Goal: Find specific fact: Find contact information

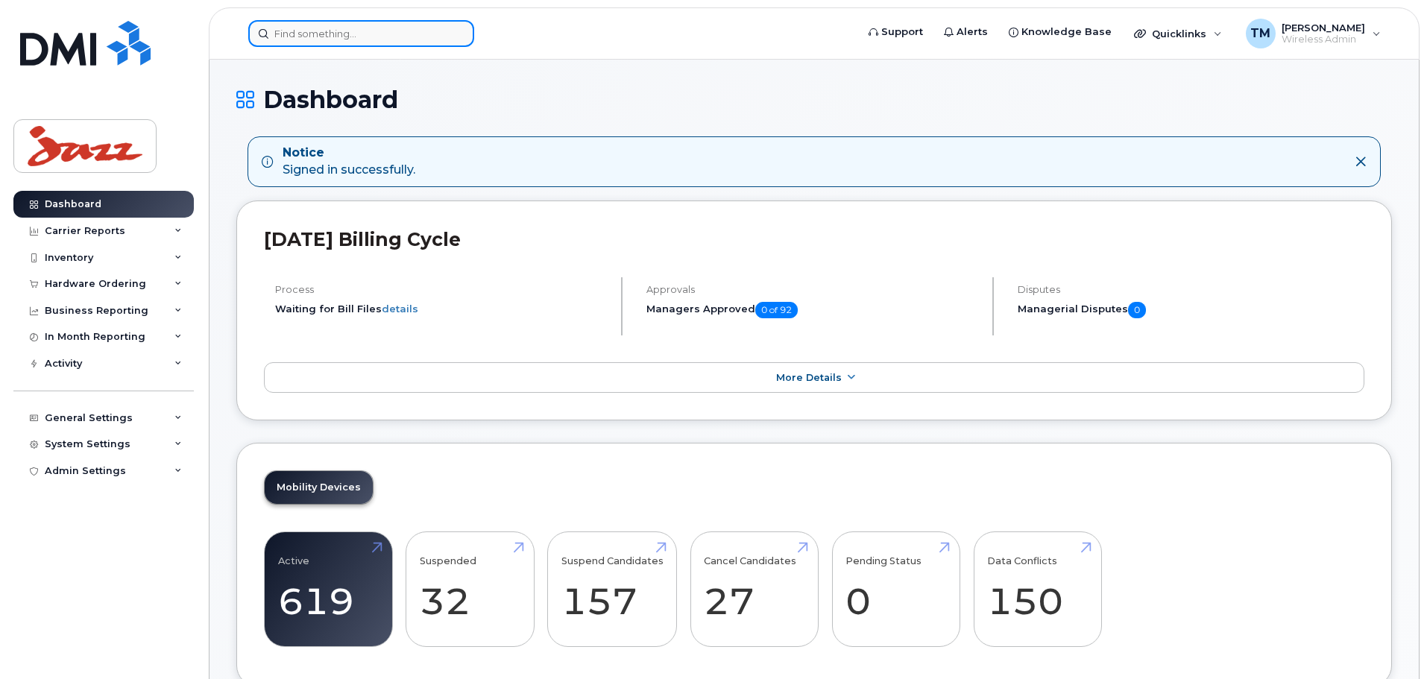
click at [317, 32] on input at bounding box center [361, 33] width 226 height 27
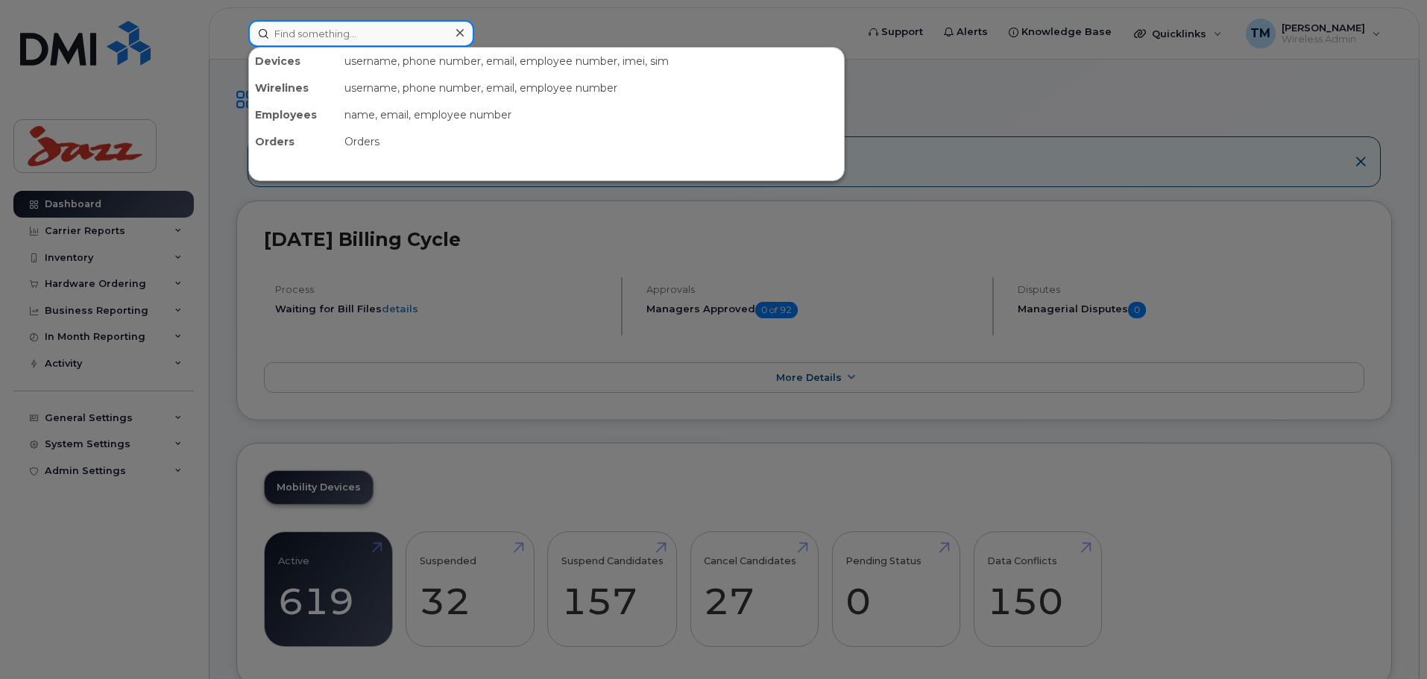
paste input "[PHONE_NUMBER]"
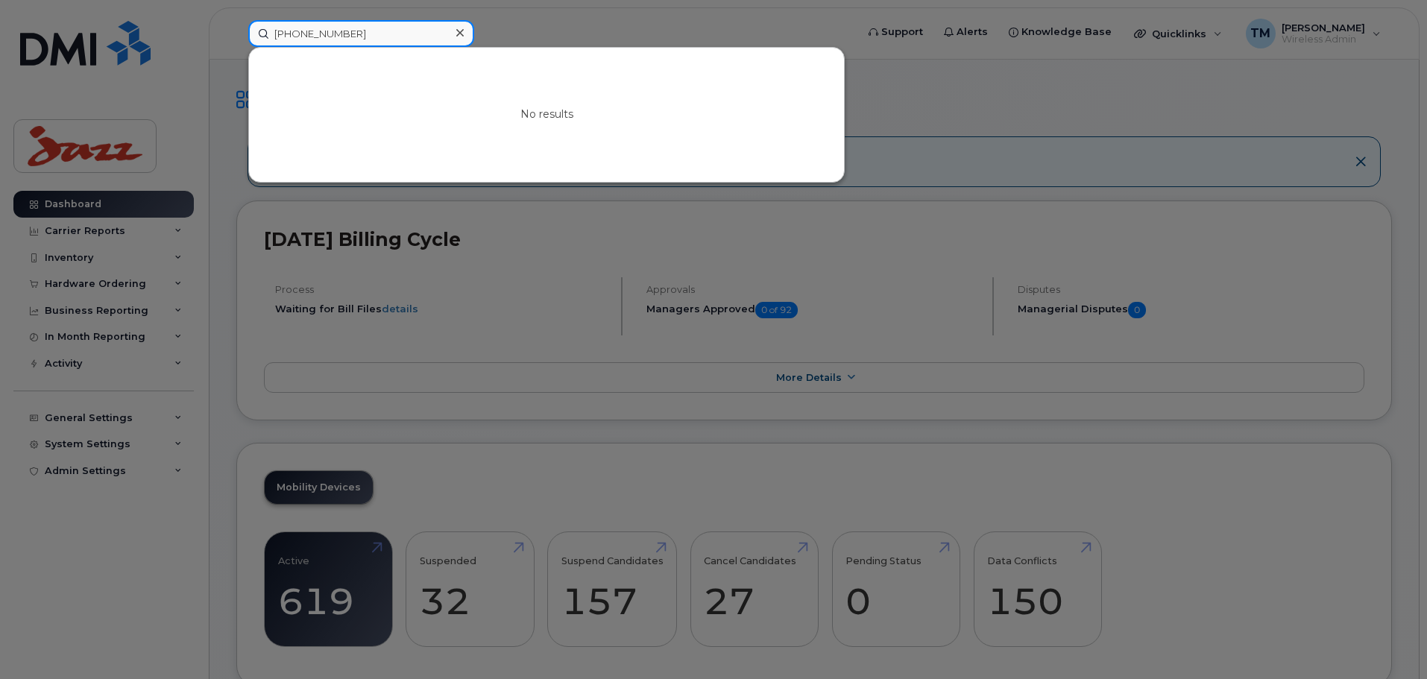
type input "[PHONE_NUMBER]"
click at [459, 34] on icon at bounding box center [459, 32] width 7 height 7
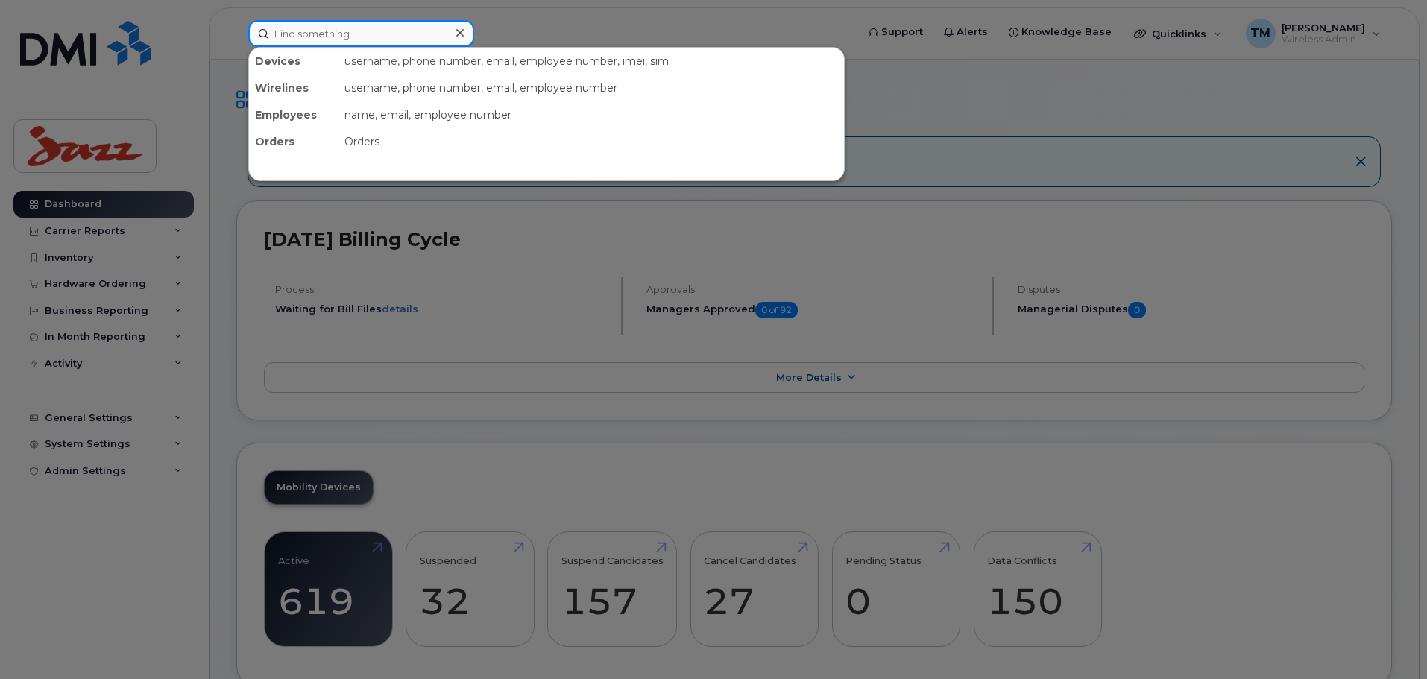
click at [321, 37] on input at bounding box center [361, 33] width 226 height 27
paste input "[PHONE_NUMBER]"
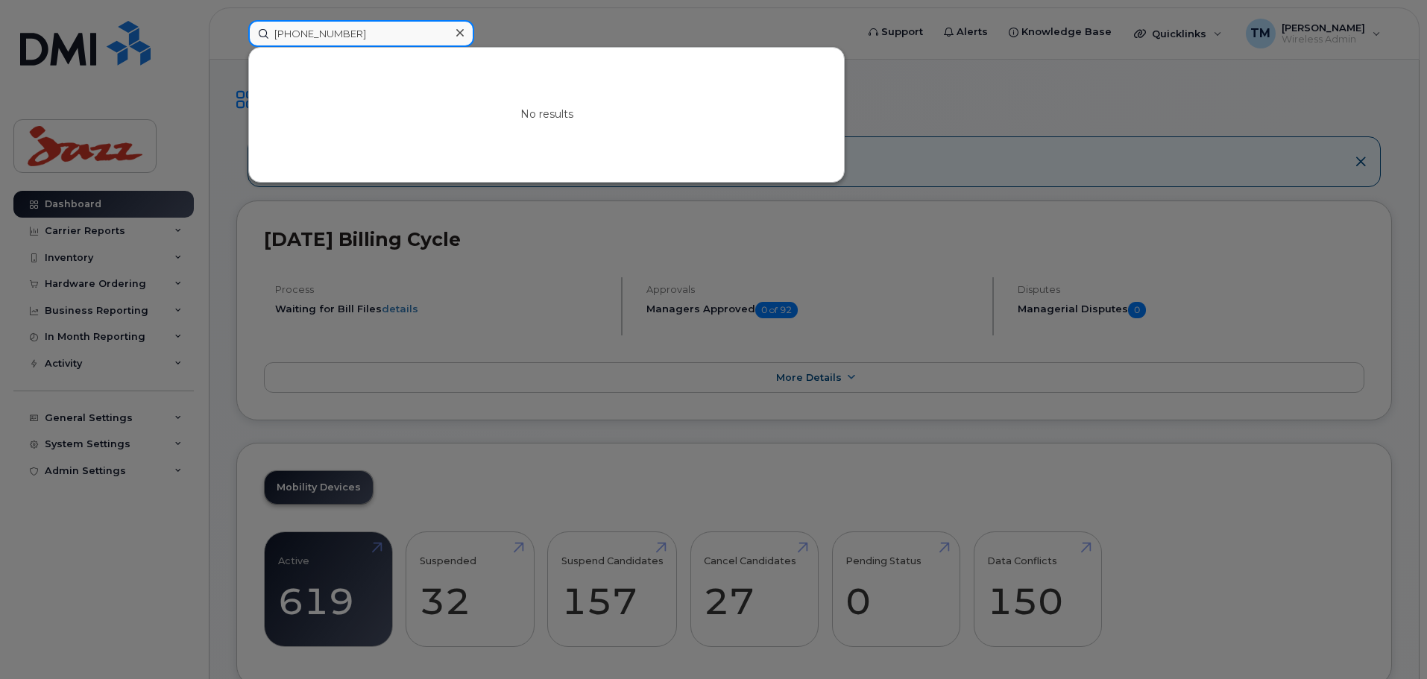
type input "[PHONE_NUMBER]"
click at [454, 32] on div at bounding box center [460, 33] width 22 height 22
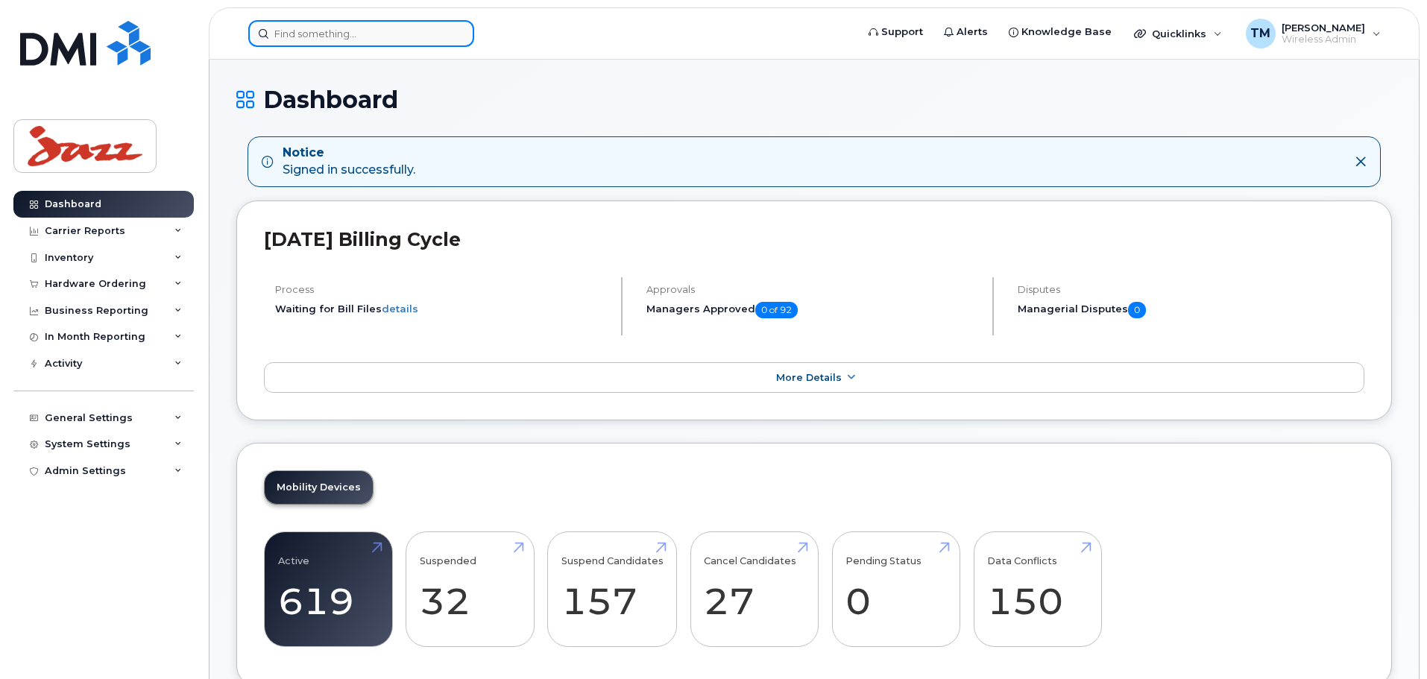
click at [395, 40] on input at bounding box center [361, 33] width 226 height 27
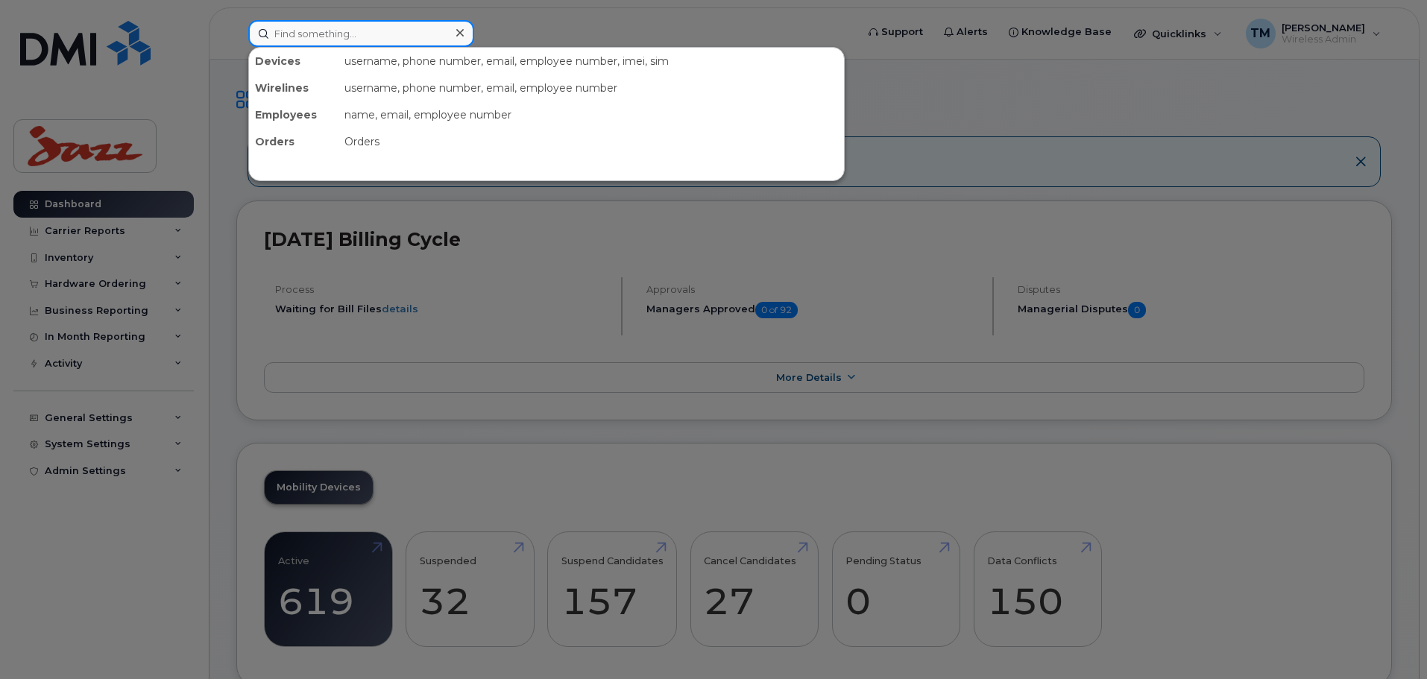
paste input "[PHONE_NUMBER]"
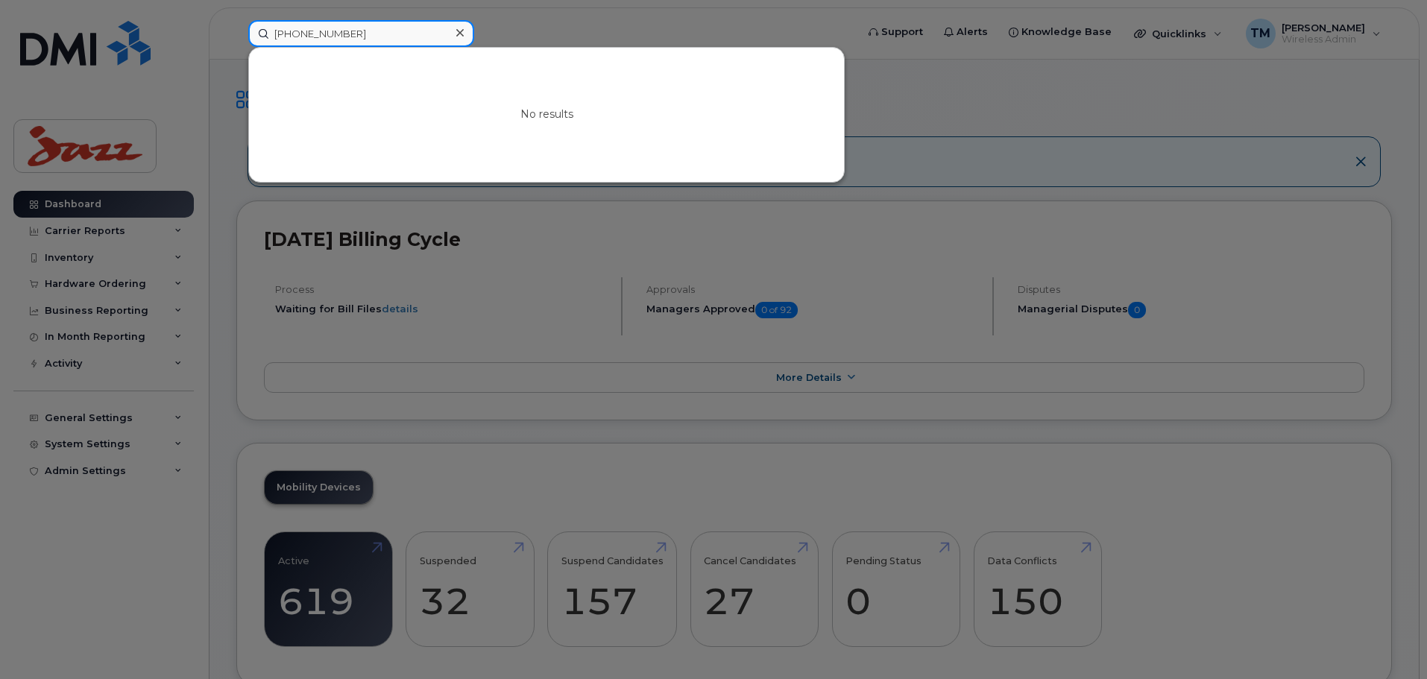
type input "[PHONE_NUMBER]"
click at [457, 30] on icon at bounding box center [459, 32] width 7 height 7
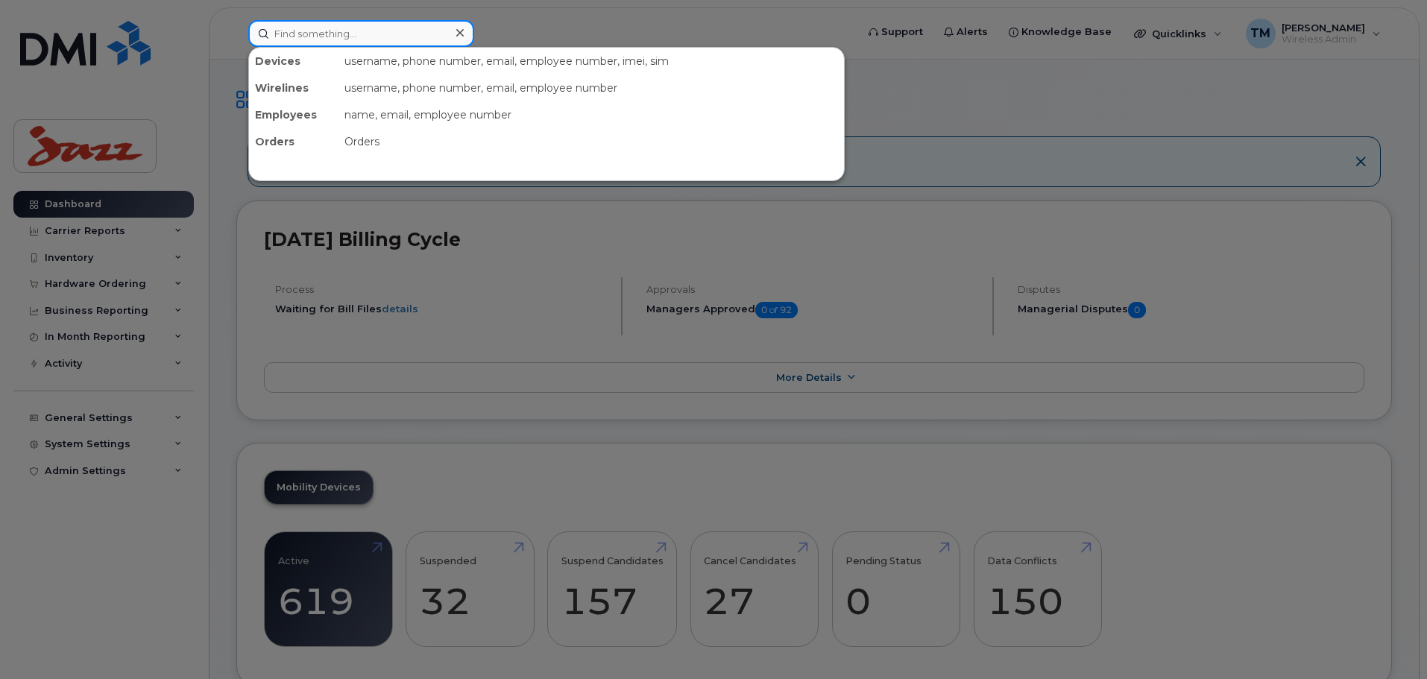
click at [343, 40] on input at bounding box center [361, 33] width 226 height 27
paste input "[PHONE_NUMBER]"
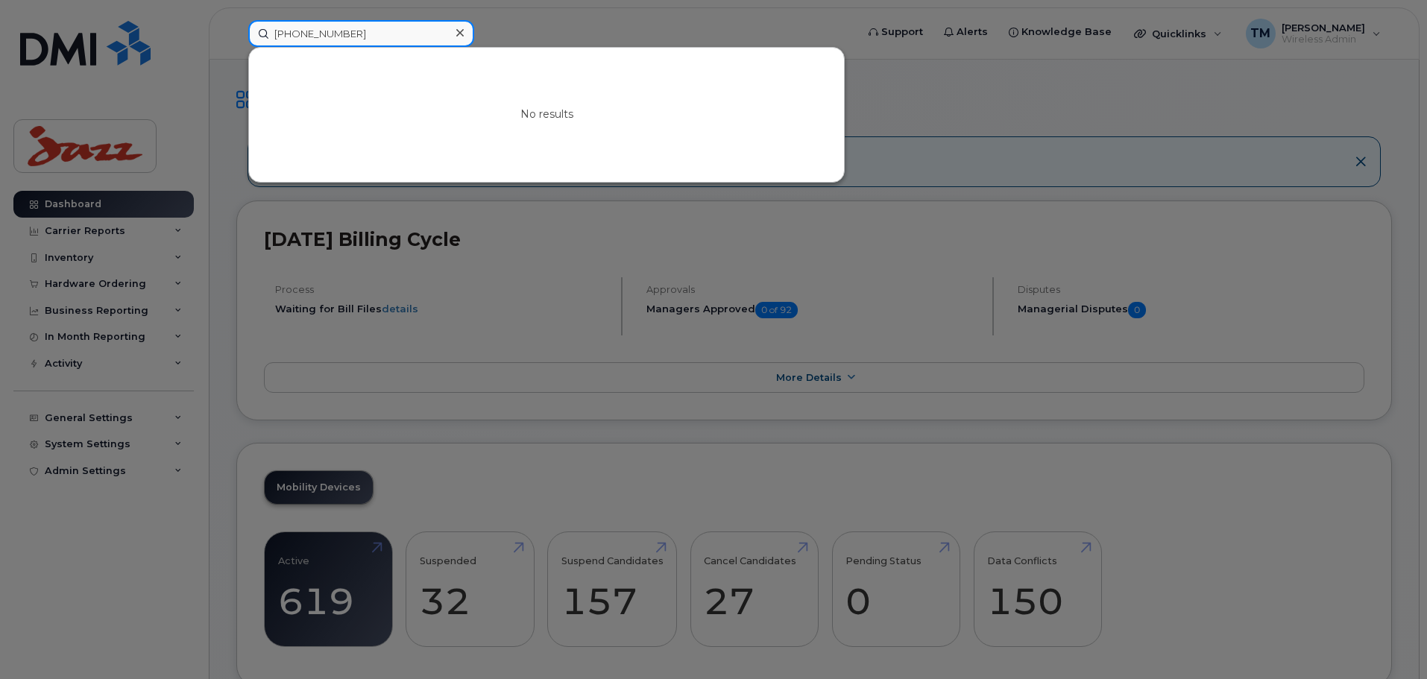
type input "[PHONE_NUMBER]"
click at [462, 34] on icon at bounding box center [459, 33] width 7 height 12
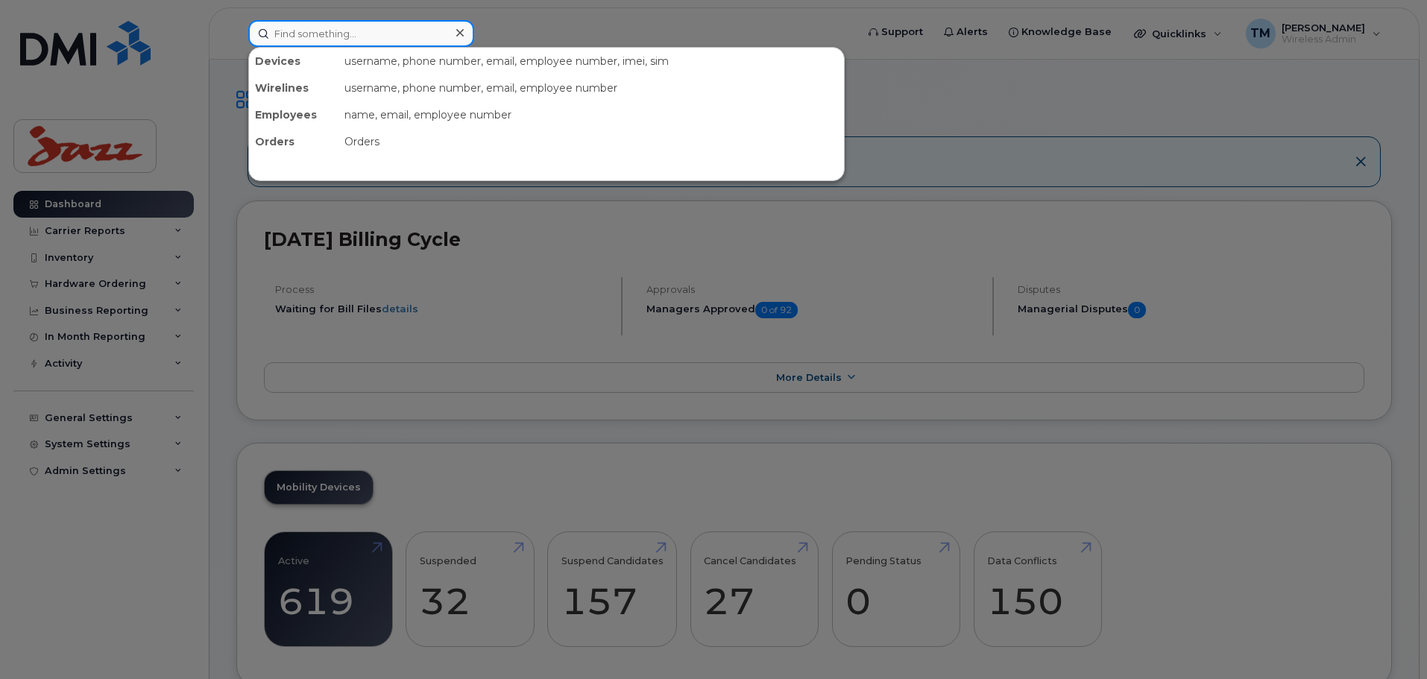
click at [339, 34] on input at bounding box center [361, 33] width 226 height 27
